Goal: Task Accomplishment & Management: Complete application form

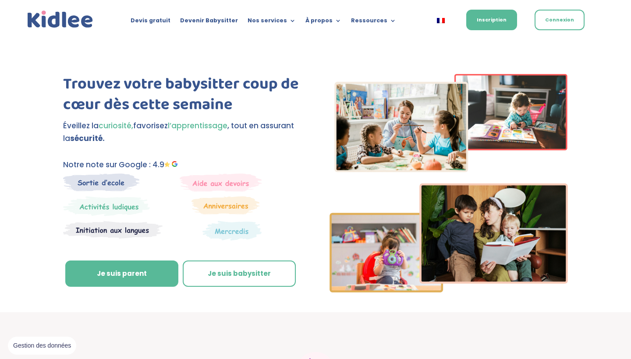
click at [213, 264] on link "Je suis babysitter" at bounding box center [239, 274] width 113 height 26
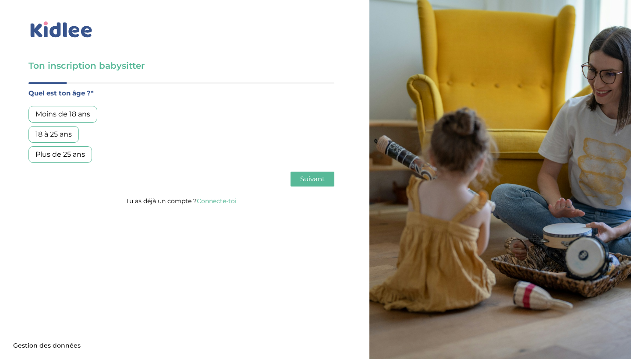
click at [68, 159] on div "Plus de 25 ans" at bounding box center [60, 154] width 64 height 17
click at [305, 181] on span "Suivant" at bounding box center [312, 179] width 25 height 8
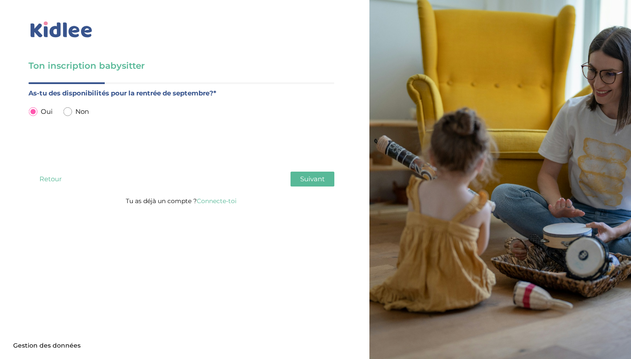
click at [305, 181] on span "Suivant" at bounding box center [312, 179] width 25 height 8
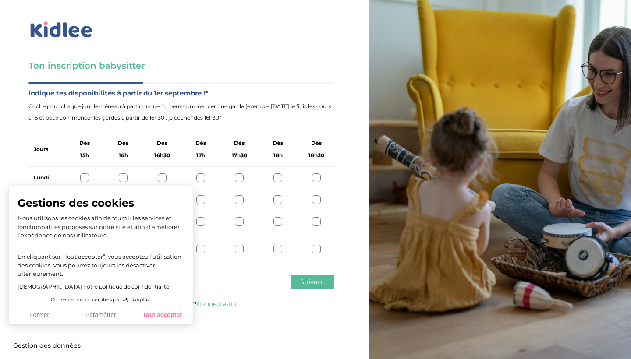
click at [177, 314] on button "Tout accepter" at bounding box center [161, 315] width 61 height 18
checkbox input "true"
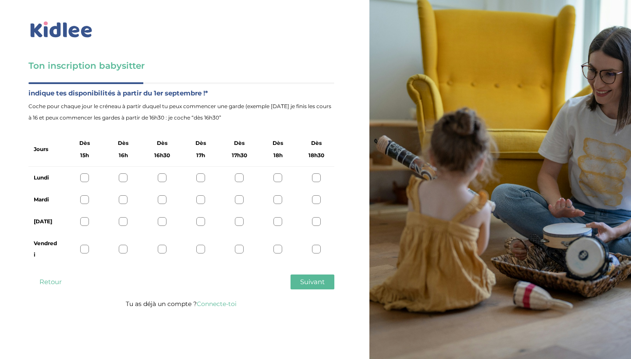
click at [321, 278] on span "Suivant" at bounding box center [312, 282] width 25 height 8
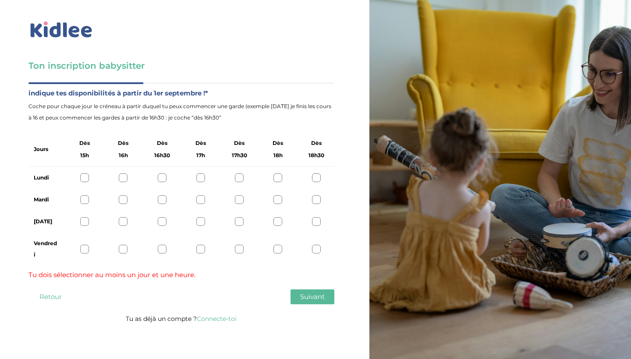
click at [86, 32] on img at bounding box center [61, 30] width 66 height 20
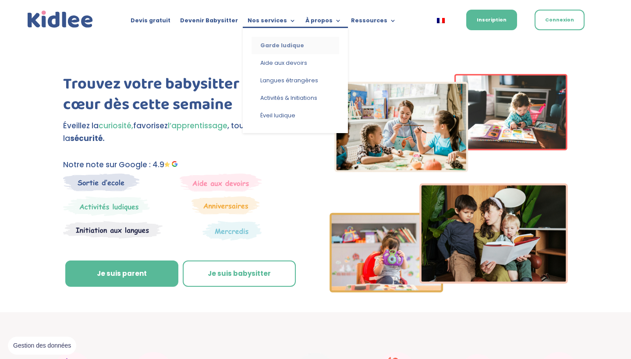
click at [269, 44] on link "Garde ludique" at bounding box center [295, 46] width 88 height 18
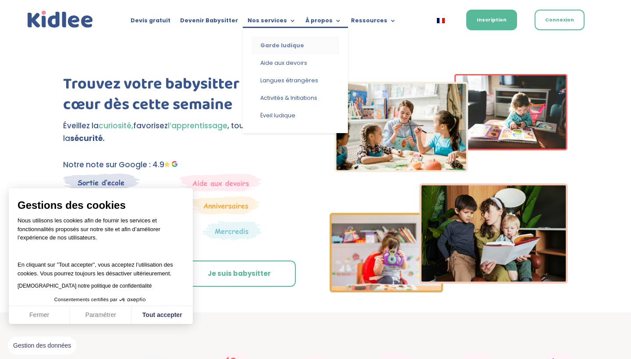
click at [269, 44] on link "Garde ludique" at bounding box center [295, 46] width 88 height 18
